Goal: Information Seeking & Learning: Learn about a topic

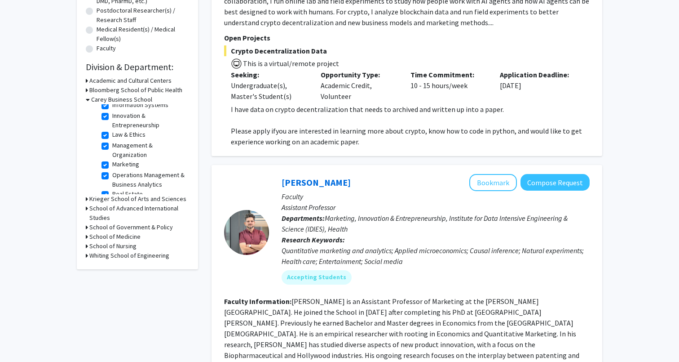
scroll to position [217, 0]
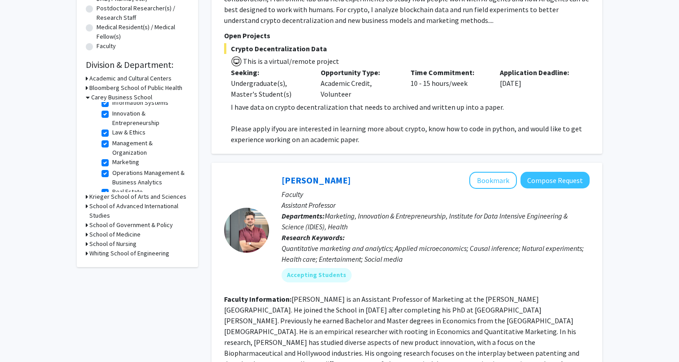
click at [175, 195] on h3 "Krieger School of Arts and Sciences" at bounding box center [137, 196] width 97 height 9
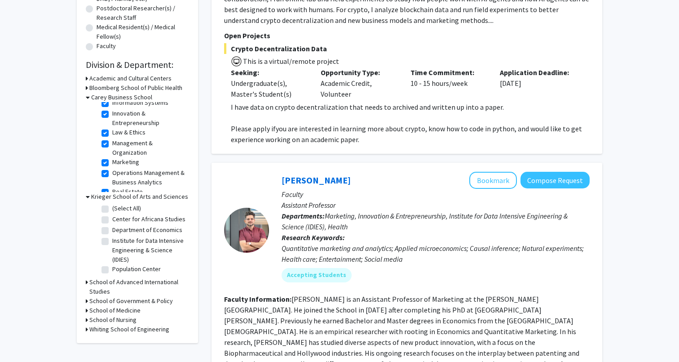
click at [175, 195] on h3 "Krieger School of Arts and Sciences" at bounding box center [139, 196] width 97 height 9
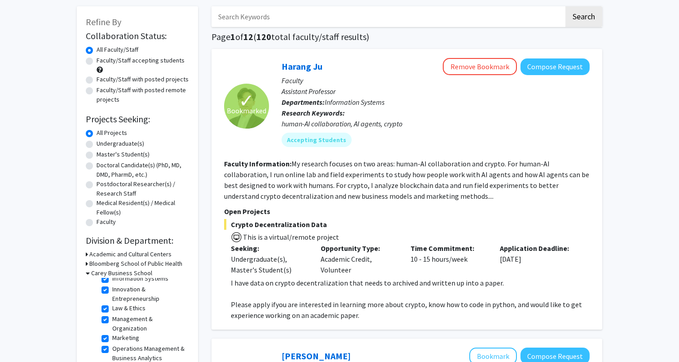
scroll to position [15, 0]
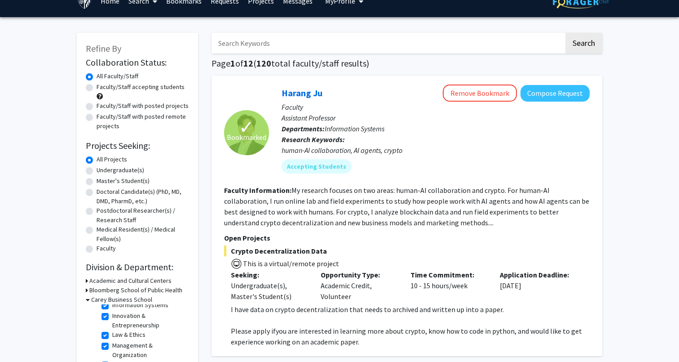
click at [97, 169] on label "Undergraduate(s)" at bounding box center [121, 169] width 48 height 9
click at [97, 169] on input "Undergraduate(s)" at bounding box center [100, 168] width 6 height 6
radio input "true"
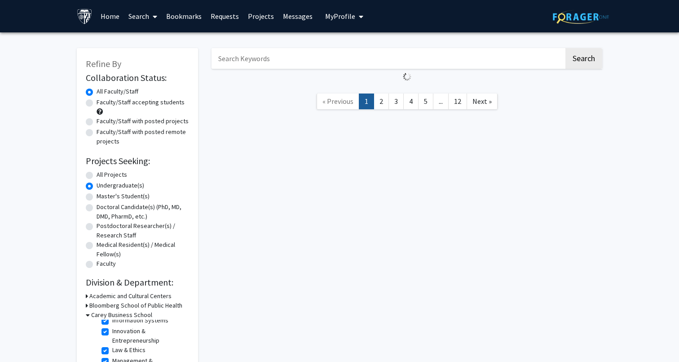
click at [90, 192] on div "Master's Student(s)" at bounding box center [137, 196] width 103 height 11
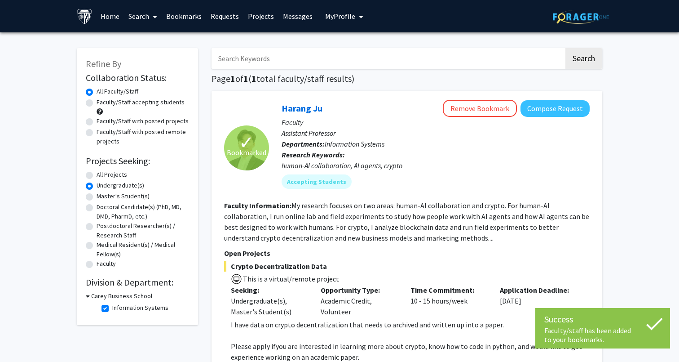
click at [97, 196] on label "Master's Student(s)" at bounding box center [123, 195] width 53 height 9
click at [97, 196] on input "Master's Student(s)" at bounding box center [100, 194] width 6 height 6
radio input "true"
click at [97, 173] on label "All Projects" at bounding box center [112, 174] width 31 height 9
click at [97, 173] on input "All Projects" at bounding box center [100, 173] width 6 height 6
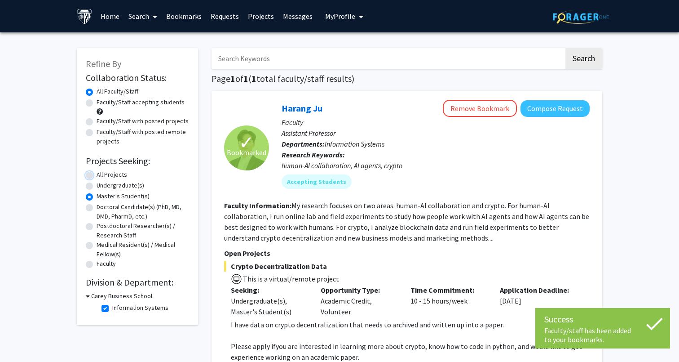
radio input "true"
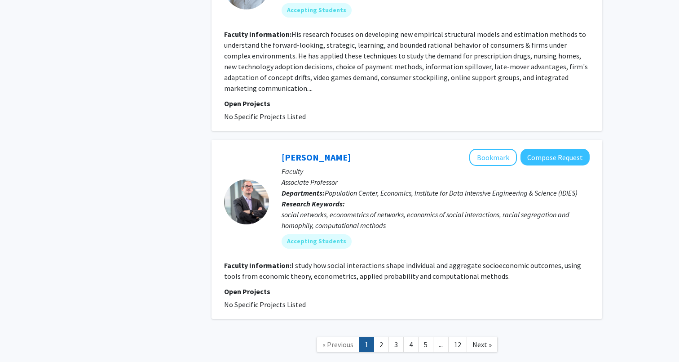
scroll to position [2059, 0]
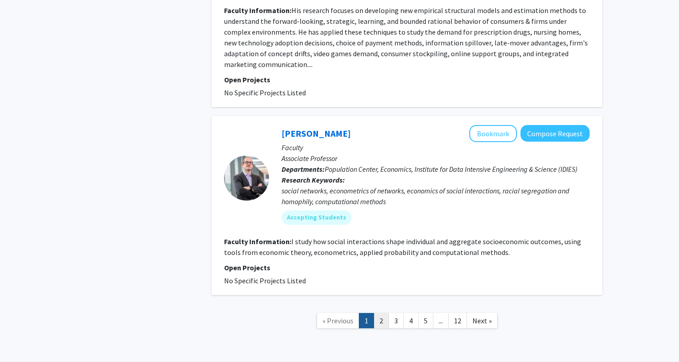
click at [384, 313] on link "2" at bounding box center [381, 321] width 15 height 16
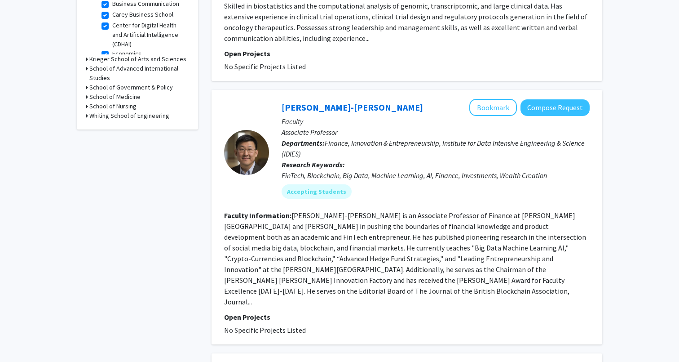
scroll to position [355, 0]
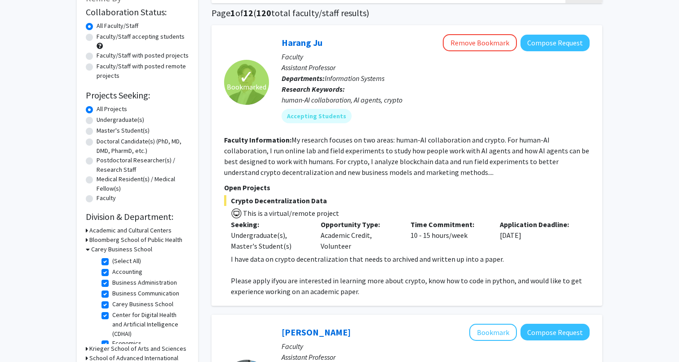
scroll to position [46, 0]
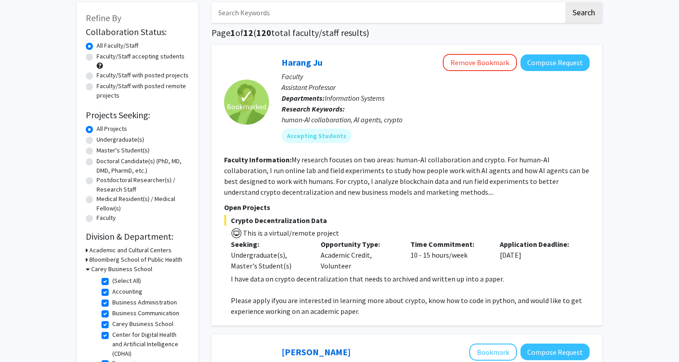
click at [141, 150] on label "Master's Student(s)" at bounding box center [123, 150] width 53 height 9
click at [102, 150] on input "Master's Student(s)" at bounding box center [100, 149] width 6 height 6
radio input "true"
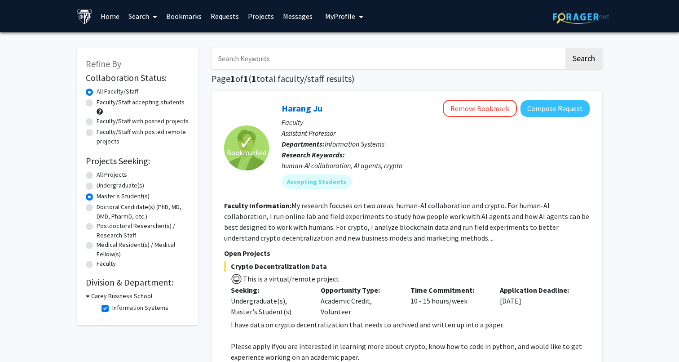
click at [120, 174] on label "All Projects" at bounding box center [112, 174] width 31 height 9
click at [102, 174] on input "All Projects" at bounding box center [100, 173] width 6 height 6
radio input "true"
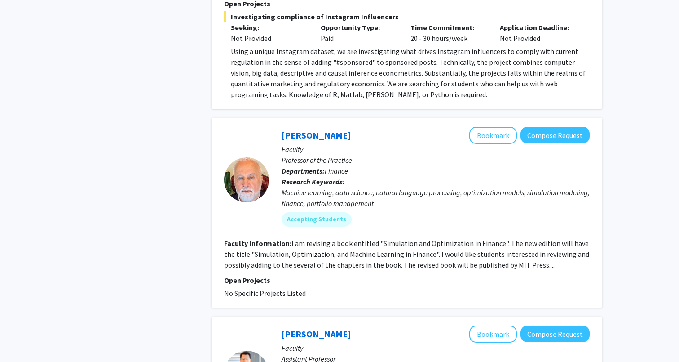
scroll to position [633, 0]
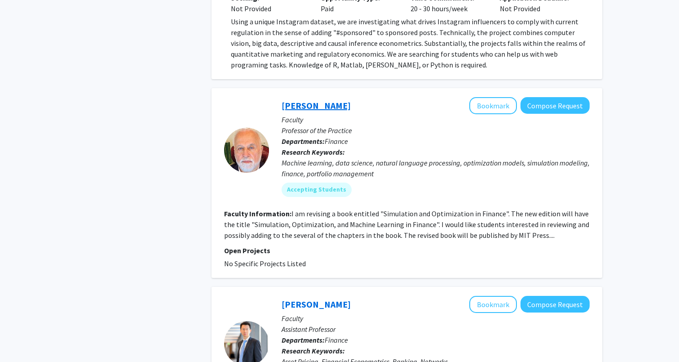
drag, startPoint x: 339, startPoint y: 93, endPoint x: 296, endPoint y: 93, distance: 42.2
click at [296, 97] on div "[PERSON_NAME] Bookmark Compose Request" at bounding box center [436, 105] width 308 height 17
click at [348, 97] on div "[PERSON_NAME] Bookmark Compose Request" at bounding box center [436, 105] width 308 height 17
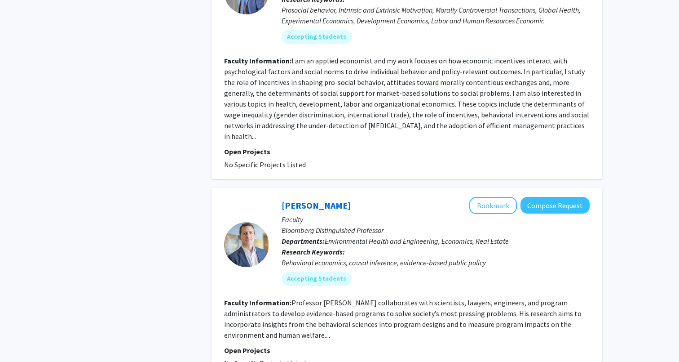
scroll to position [1448, 0]
